Goal: Task Accomplishment & Management: Manage account settings

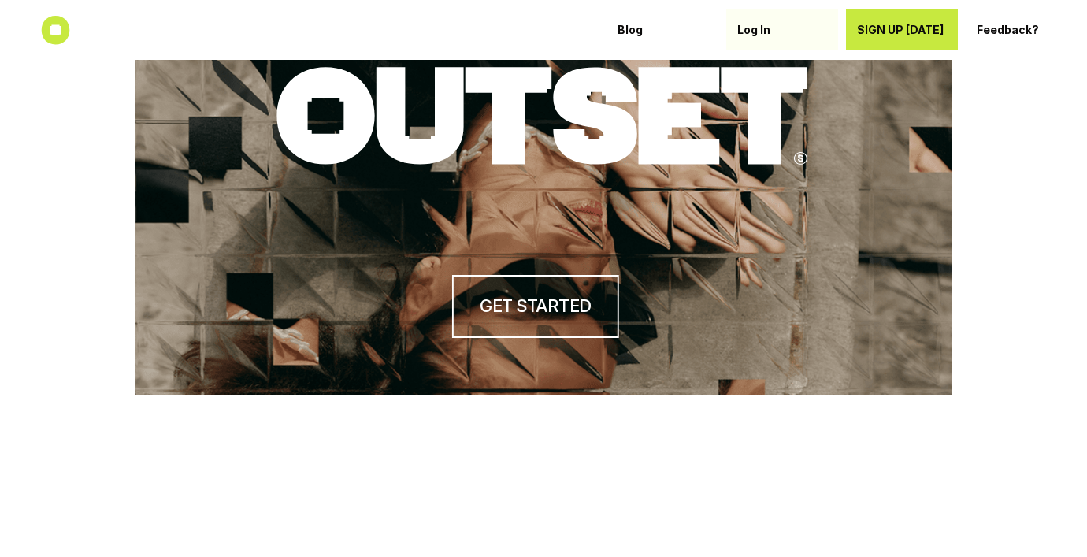
click at [757, 33] on p "Log In" at bounding box center [782, 30] width 90 height 13
